Goal: Transaction & Acquisition: Purchase product/service

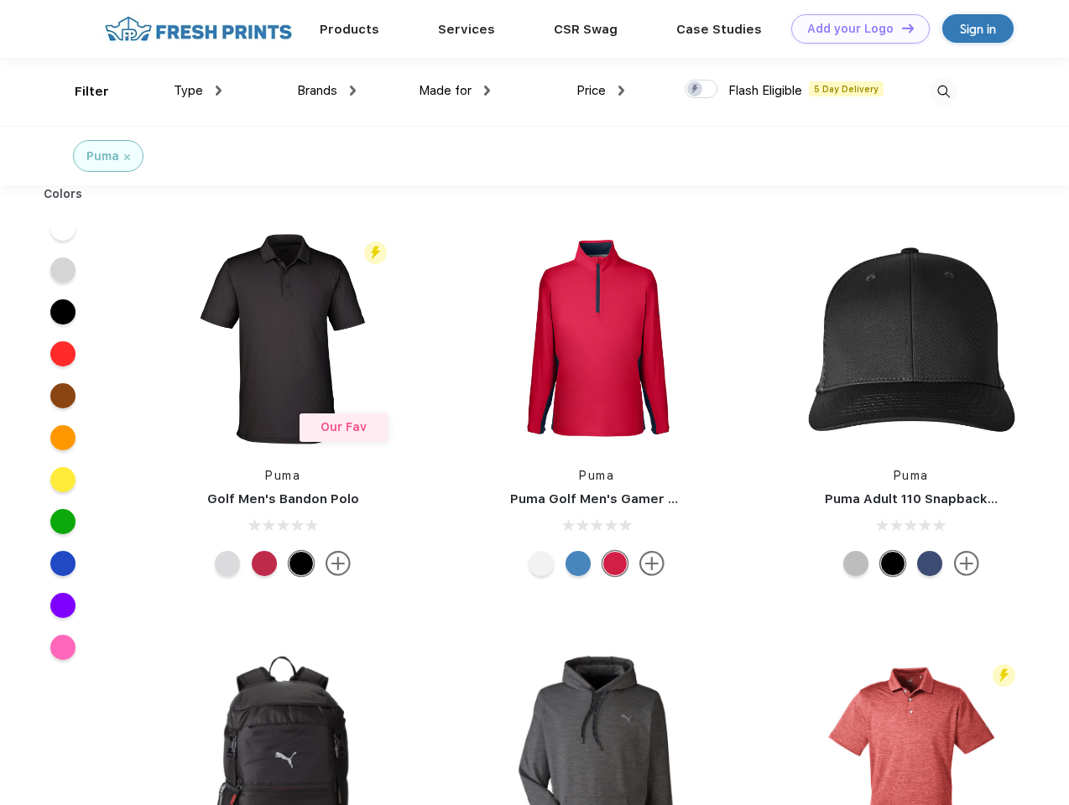
click at [854, 29] on link "Add your Logo Design Tool" at bounding box center [860, 28] width 138 height 29
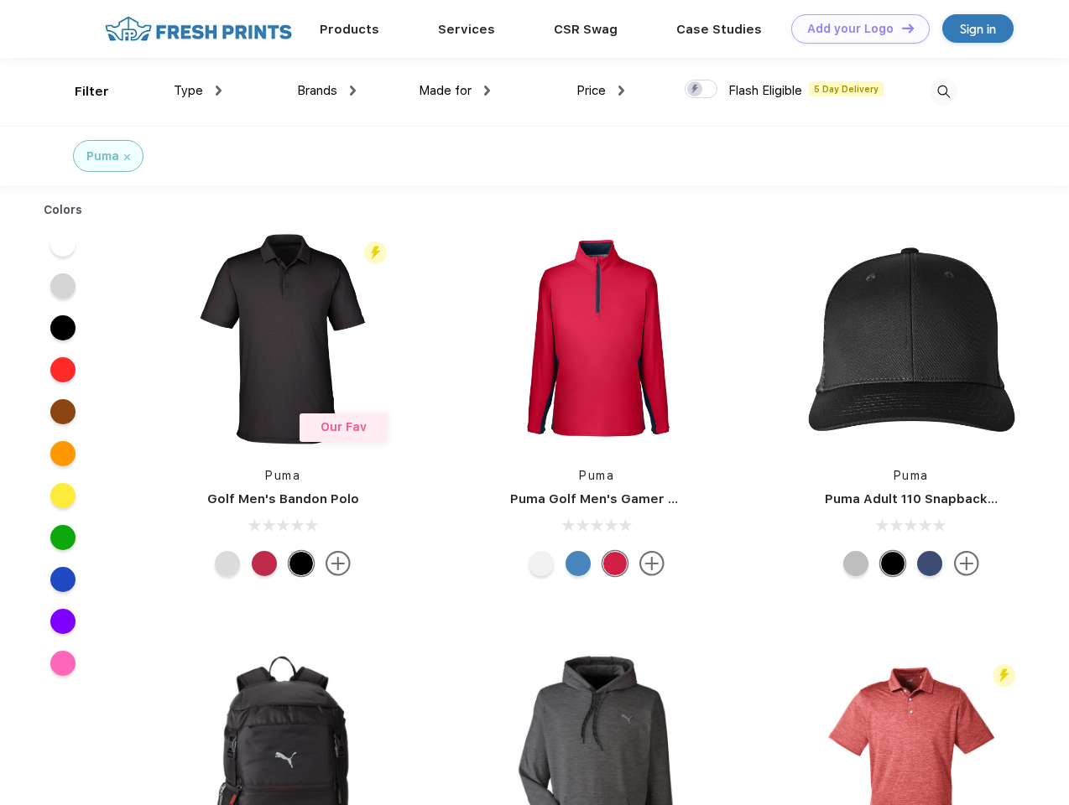
click at [0, 0] on div "Design Tool" at bounding box center [0, 0] width 0 height 0
click at [900, 28] on link "Add your Logo Design Tool" at bounding box center [860, 28] width 138 height 29
click at [81, 91] on div "Filter" at bounding box center [92, 91] width 34 height 19
click at [198, 91] on span "Type" at bounding box center [188, 90] width 29 height 15
click at [326, 91] on span "Brands" at bounding box center [317, 90] width 40 height 15
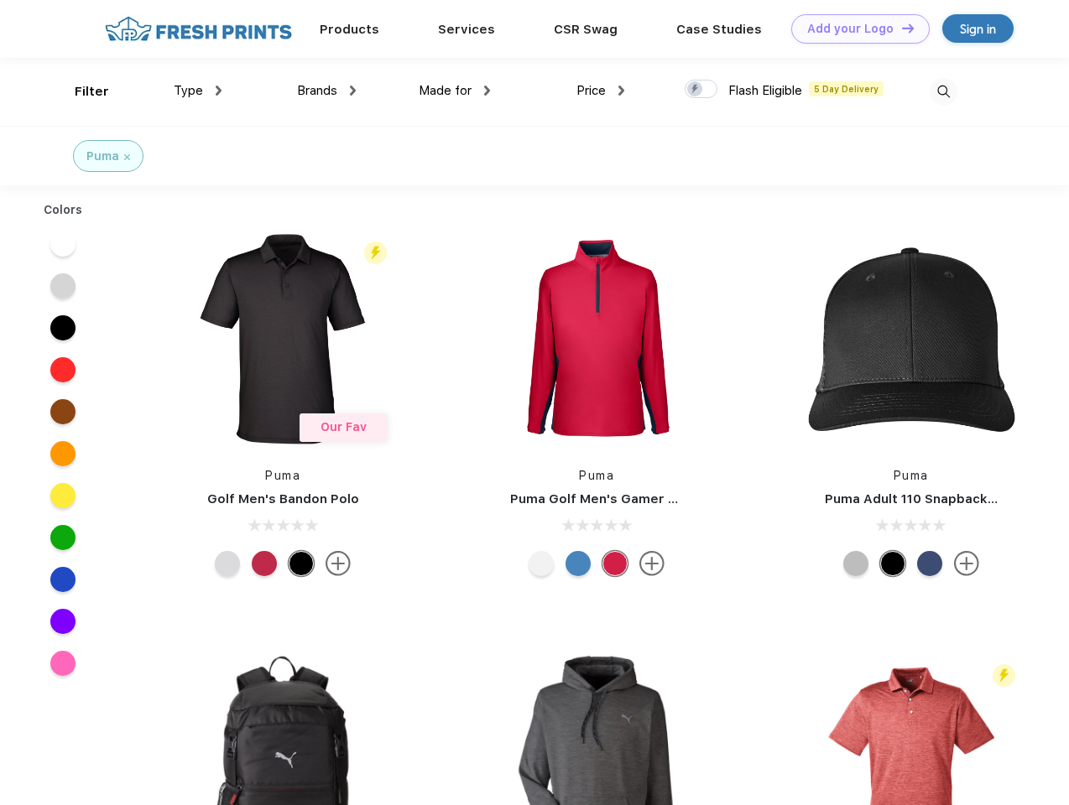
click at [455, 91] on span "Made for" at bounding box center [445, 90] width 53 height 15
click at [601, 91] on span "Price" at bounding box center [590, 90] width 29 height 15
click at [701, 90] on div at bounding box center [701, 89] width 33 height 18
click at [695, 90] on input "checkbox" at bounding box center [690, 84] width 11 height 11
click at [943, 91] on img at bounding box center [944, 92] width 28 height 28
